Goal: Information Seeking & Learning: Learn about a topic

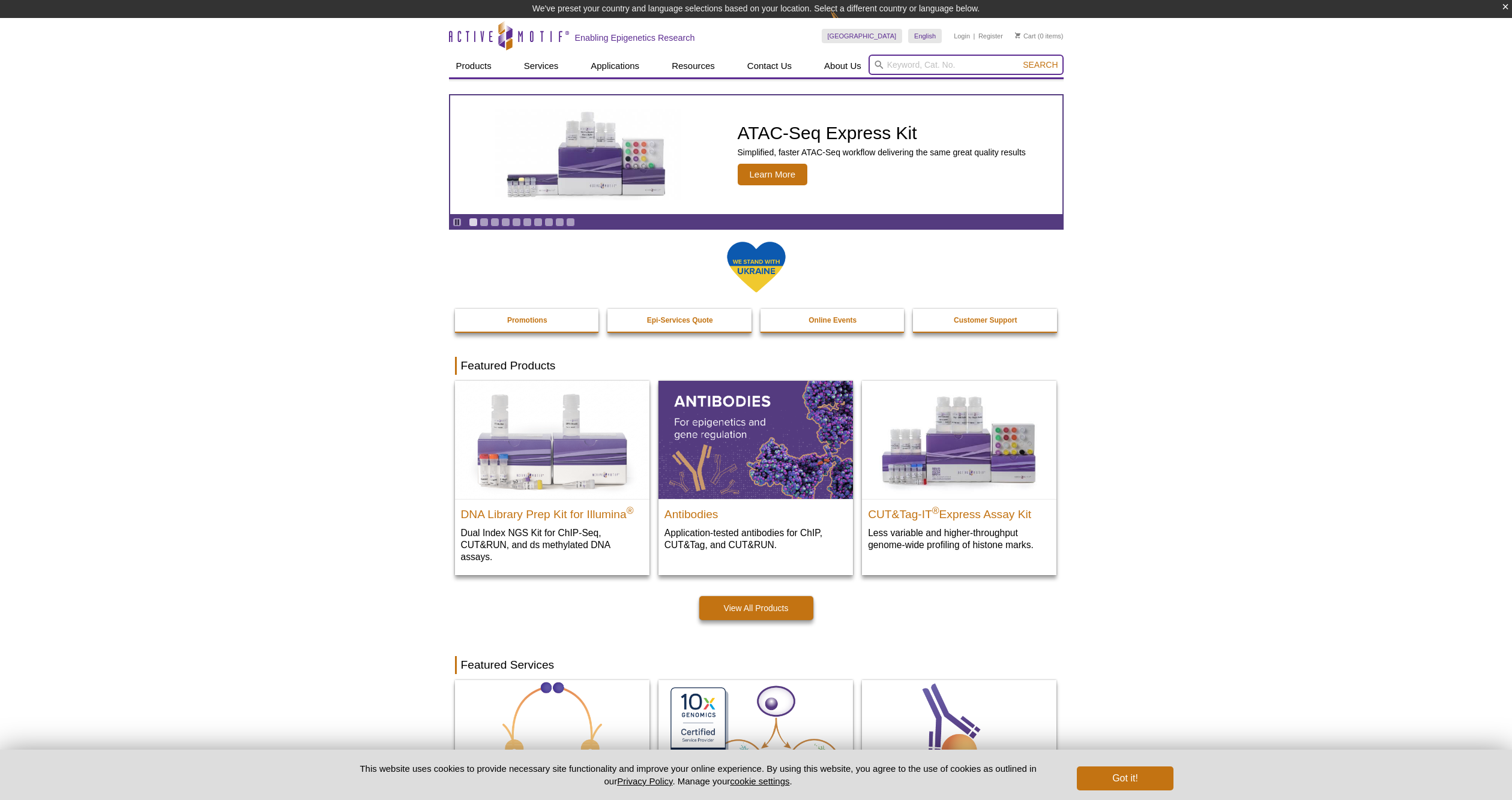
click at [902, 61] on input "search" at bounding box center [966, 65] width 195 height 21
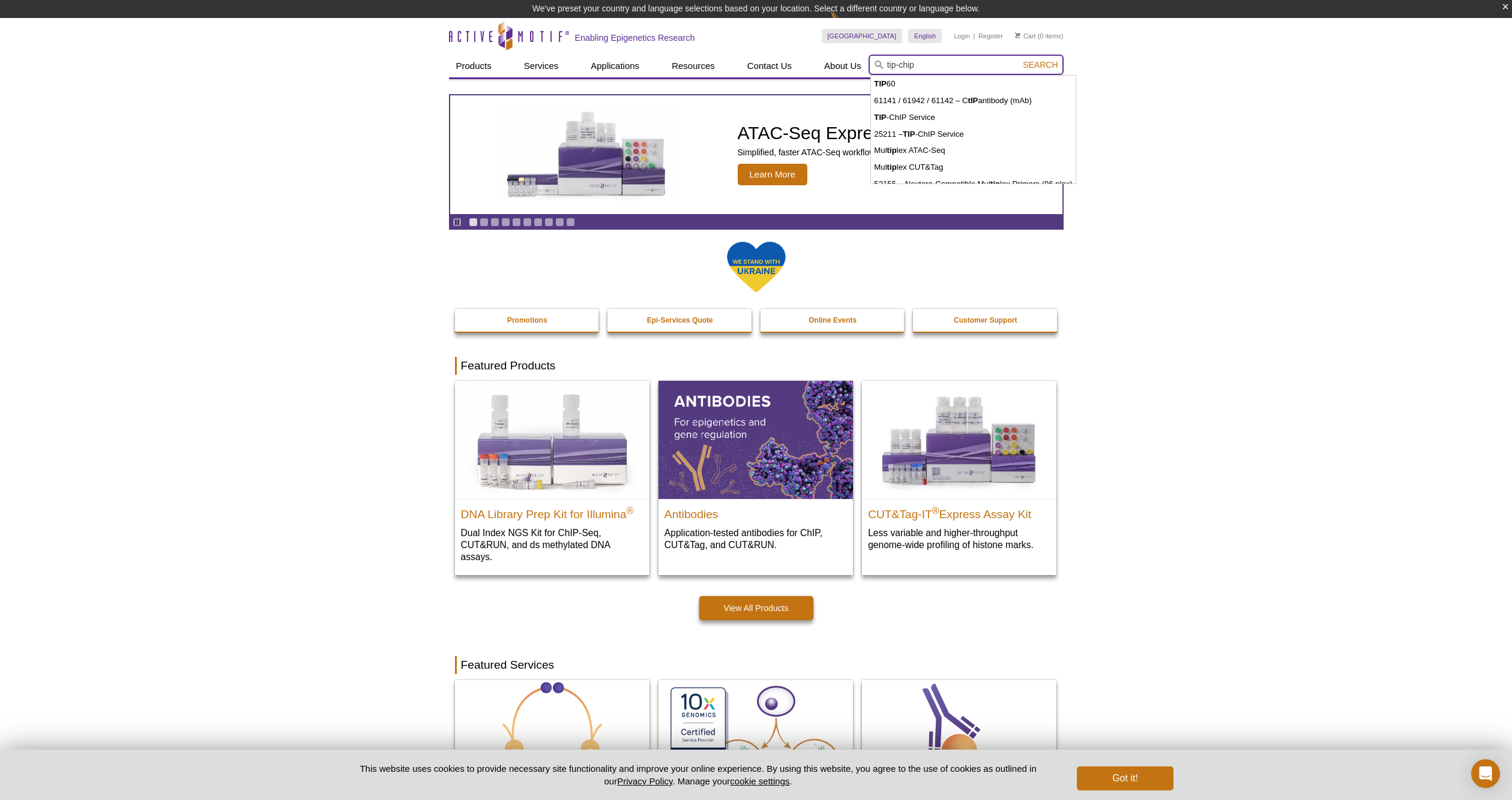
type input "tip-chip"
click at [1019, 60] on button "Search" at bounding box center [1040, 65] width 42 height 11
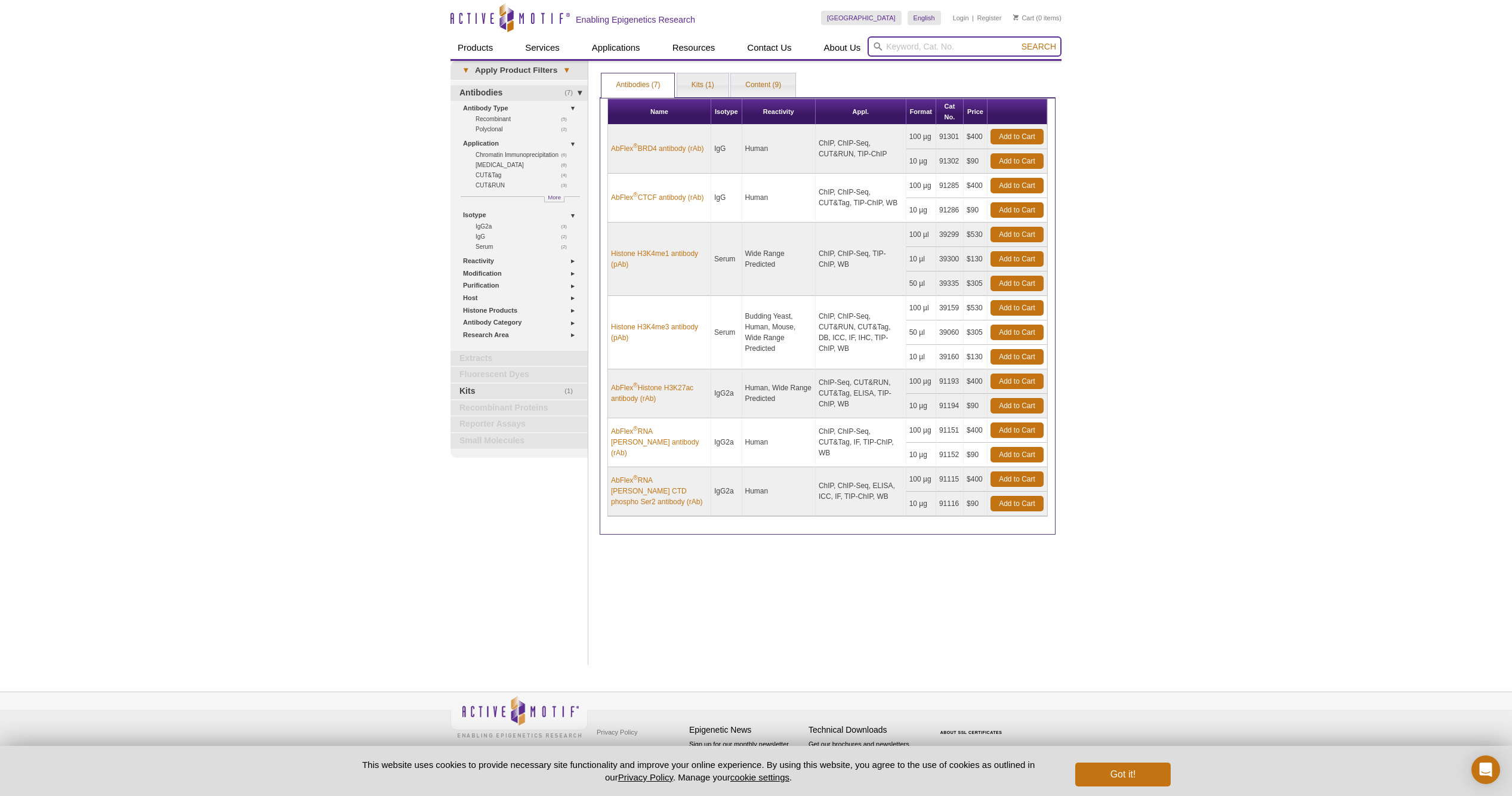
click at [950, 53] on input "search" at bounding box center [964, 46] width 194 height 21
click at [937, 81] on li "TIP- ChIP Service" at bounding box center [918, 82] width 95 height 17
type input "TIP-ChIP Service"
click at [1040, 50] on span "Search" at bounding box center [1039, 47] width 34 height 10
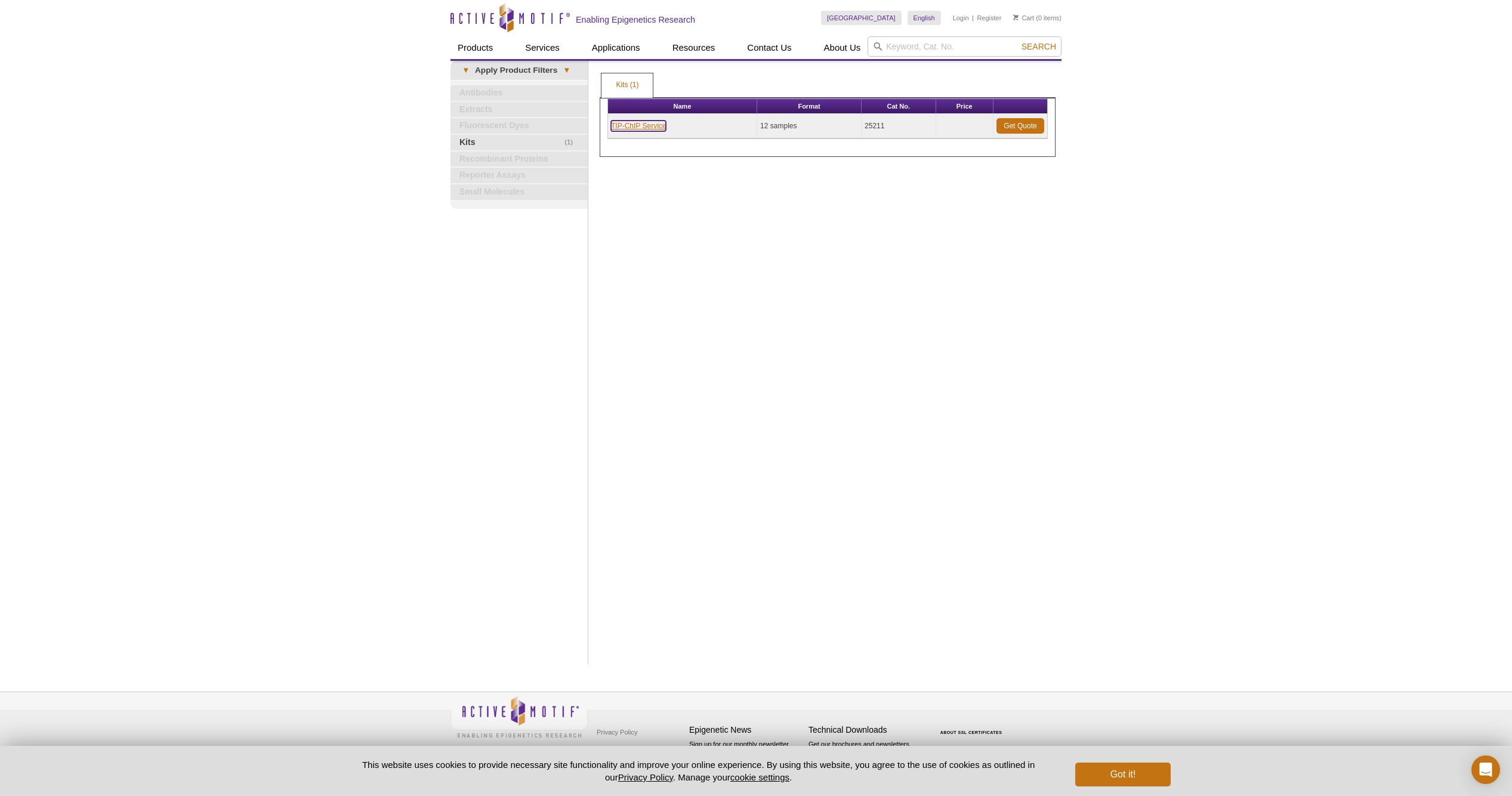
click at [650, 125] on link "TIP-ChIP Service" at bounding box center [638, 125] width 55 height 11
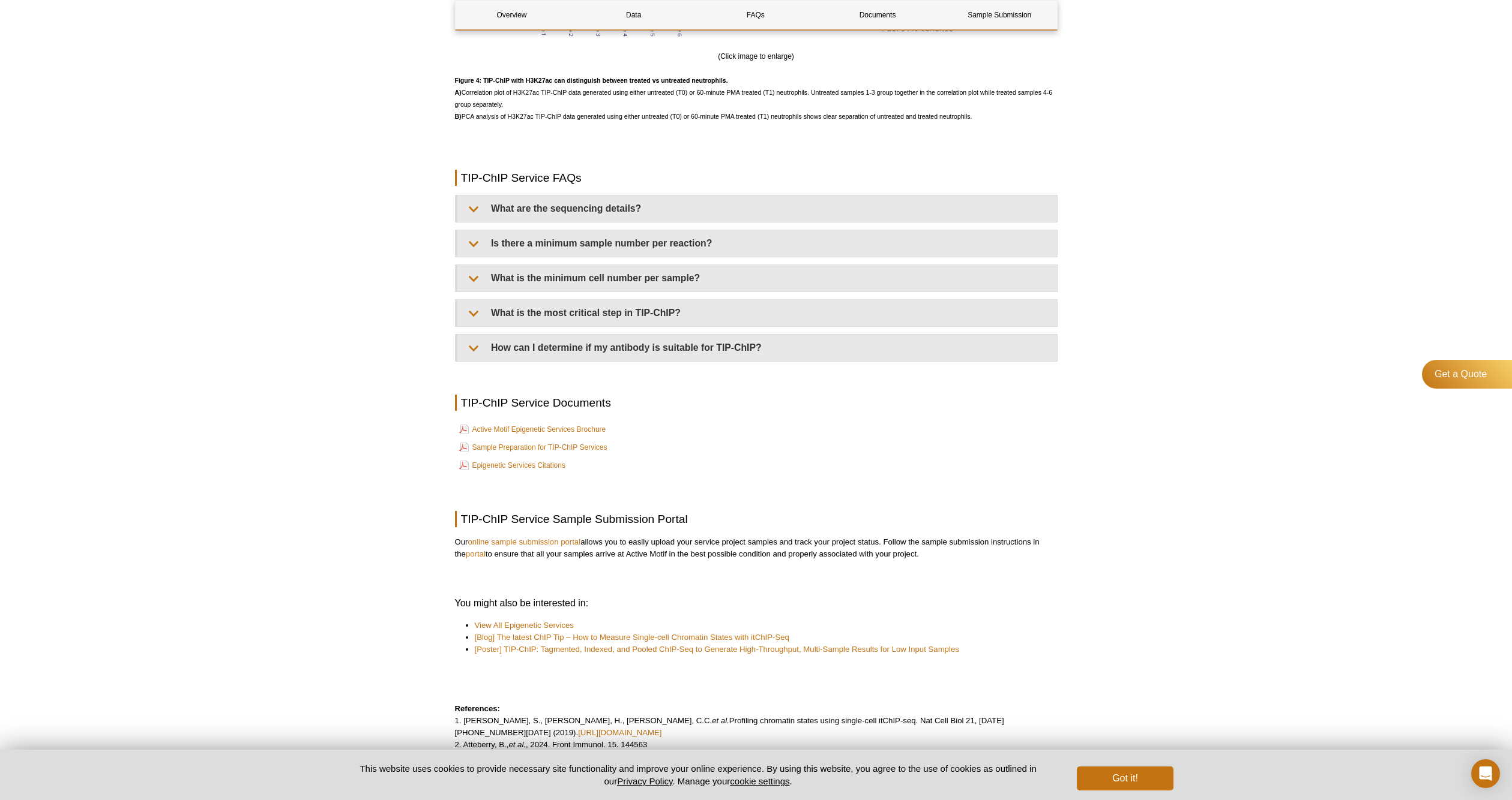
scroll to position [2736, 0]
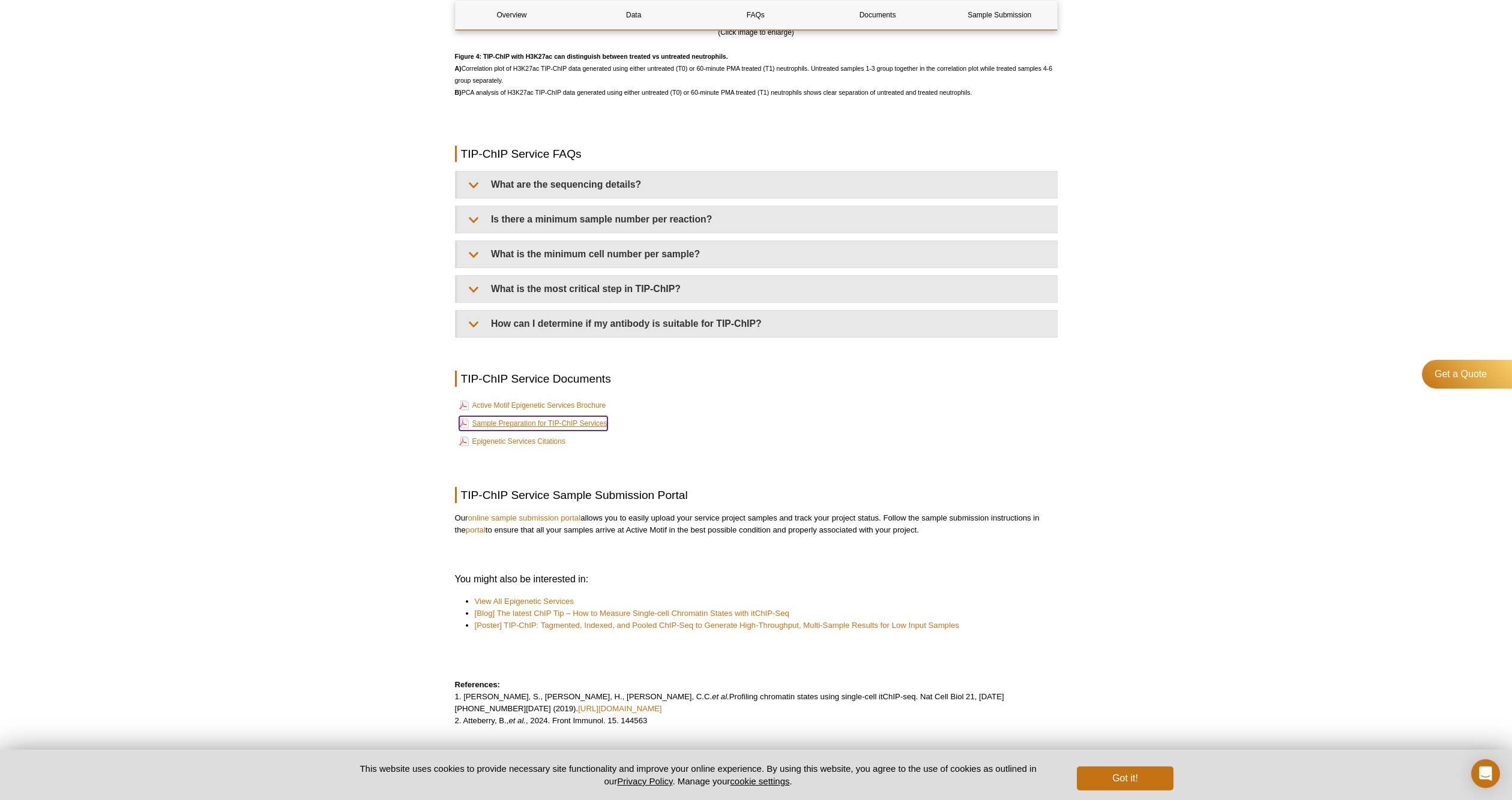
click at [590, 425] on link "Sample Preparation for TIP-ChIP Services" at bounding box center [533, 423] width 148 height 15
click at [706, 455] on p at bounding box center [756, 457] width 603 height 12
click at [563, 402] on link "Active Motif Epigenetic Services Brochure" at bounding box center [533, 405] width 147 height 15
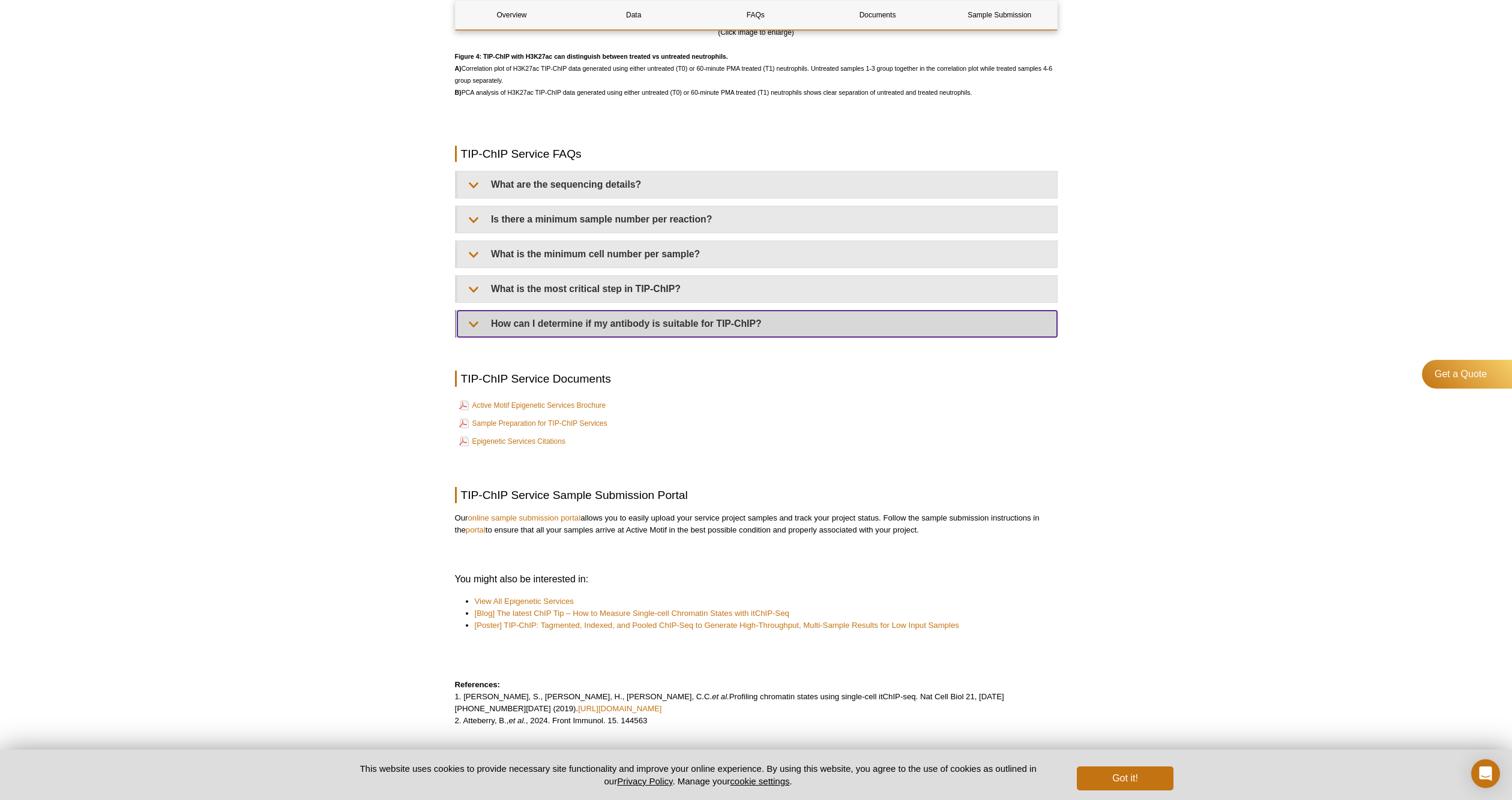
click at [577, 335] on summary "How can I determine if my antibody is suitable for TIP-ChIP?" at bounding box center [757, 324] width 600 height 27
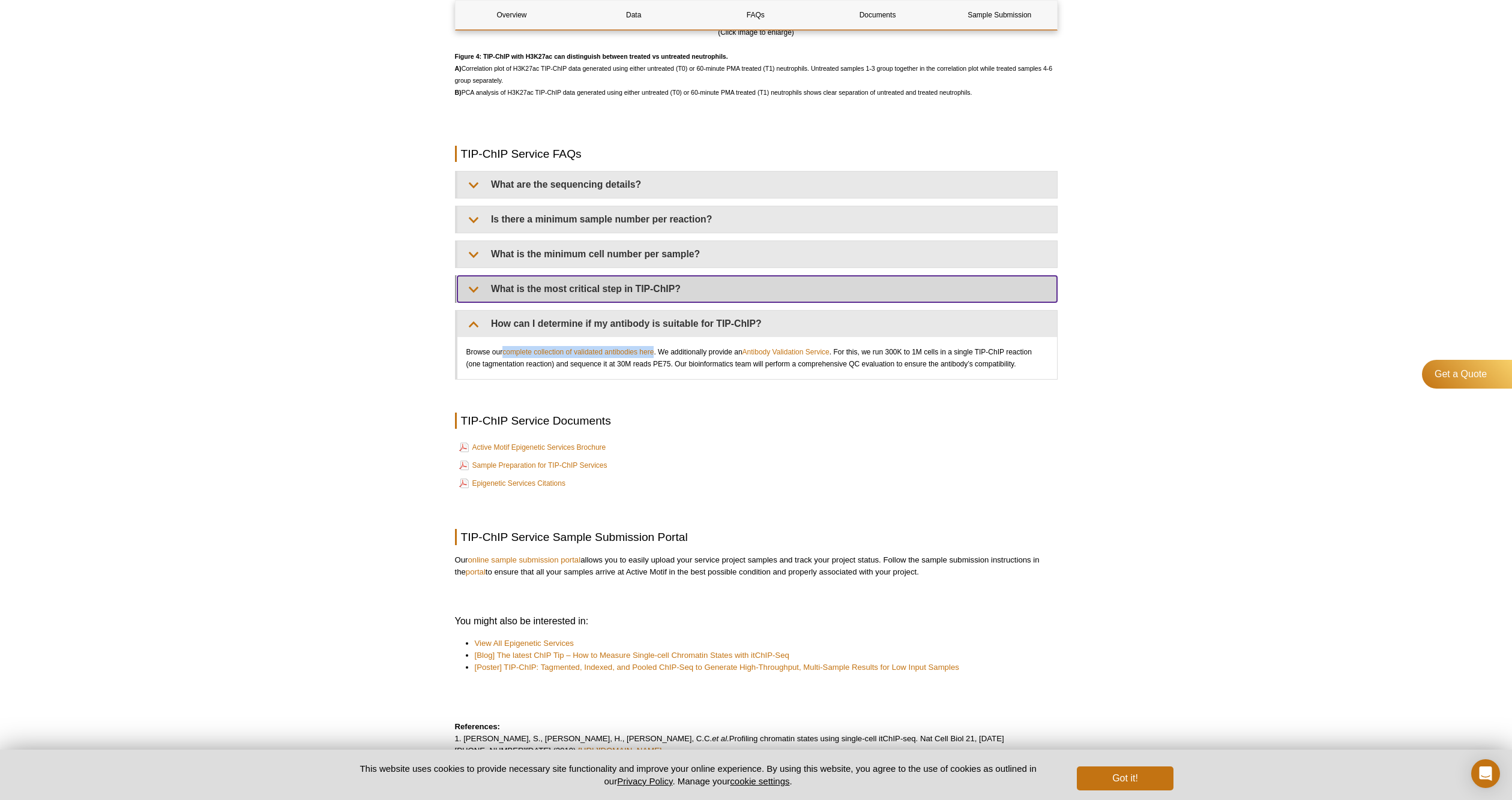
click at [697, 295] on summary "What is the most critical step in TIP-ChIP?" at bounding box center [757, 289] width 600 height 27
